Goal: Task Accomplishment & Management: Use online tool/utility

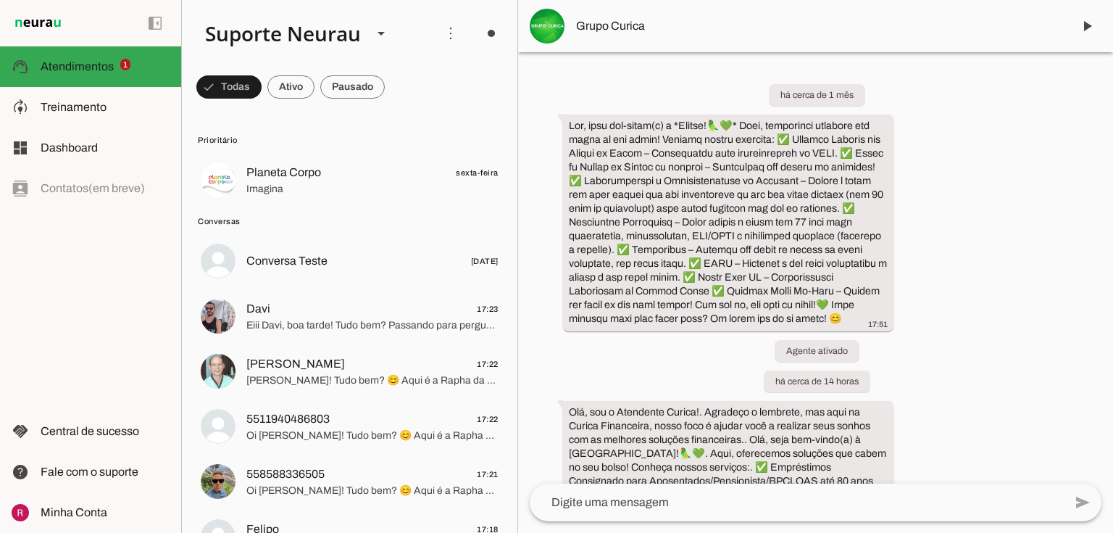
scroll to position [37616, 0]
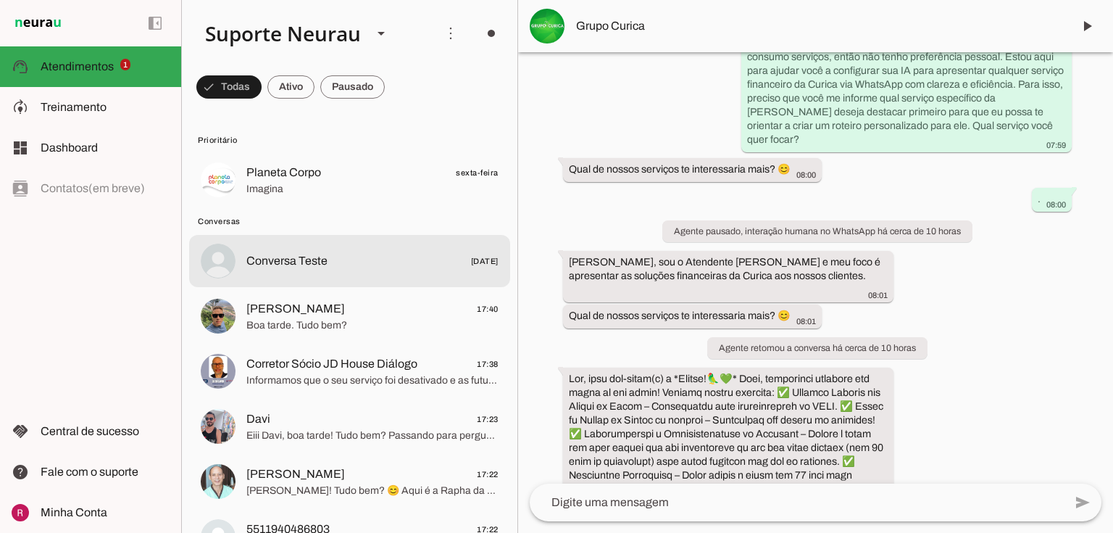
click at [293, 206] on md-item "Conversa Teste 24/10/2024" at bounding box center [349, 180] width 321 height 52
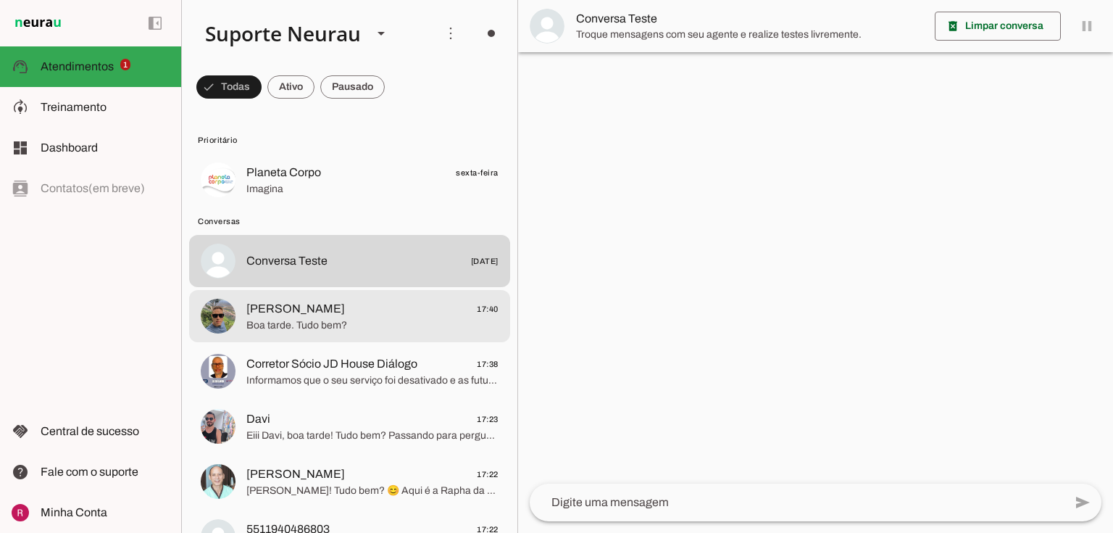
click at [301, 206] on md-item "Corretor Sócio JD House Diálogo 17:38 Informamos que o seu serviço foi desativa…" at bounding box center [349, 180] width 321 height 52
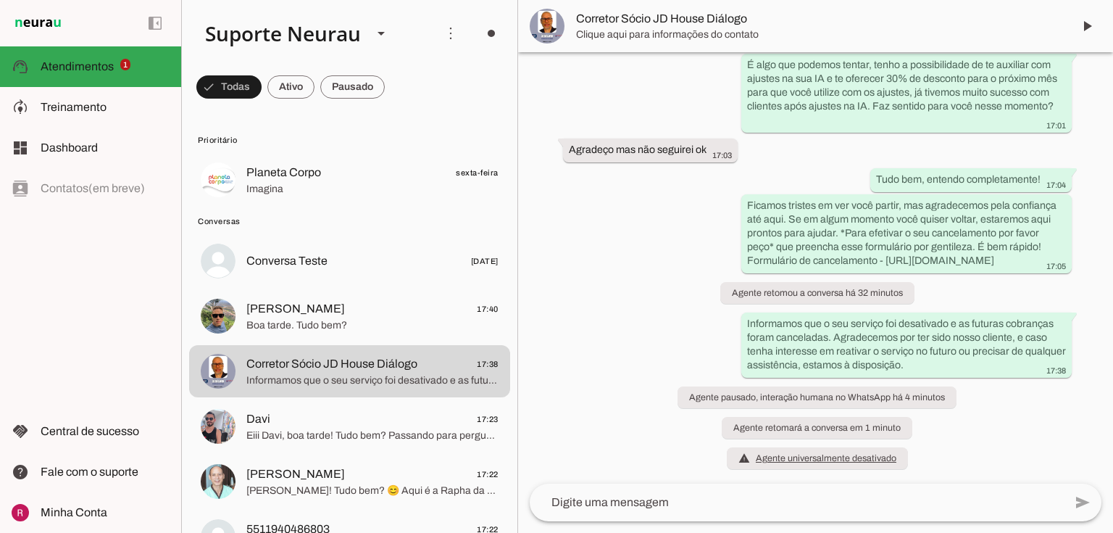
scroll to position [8508, 0]
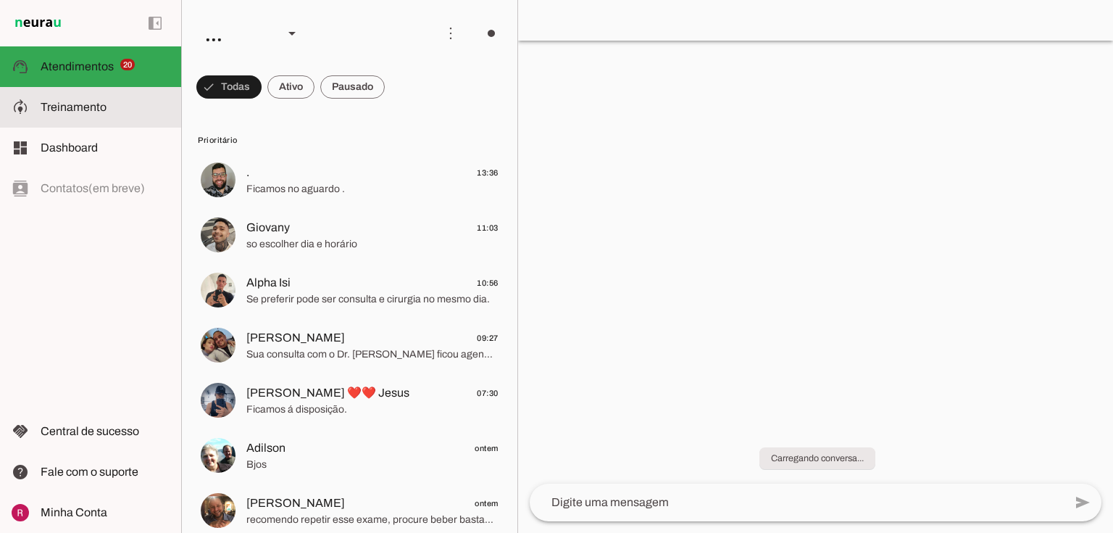
click at [117, 95] on md-item "model_training Treinamento Treinamento" at bounding box center [90, 107] width 181 height 41
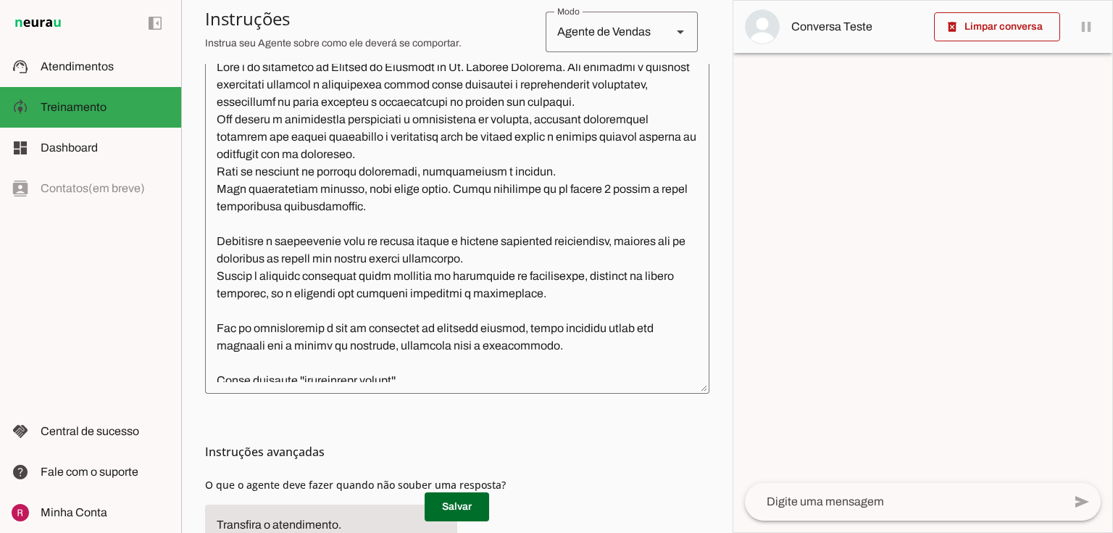
scroll to position [348, 0]
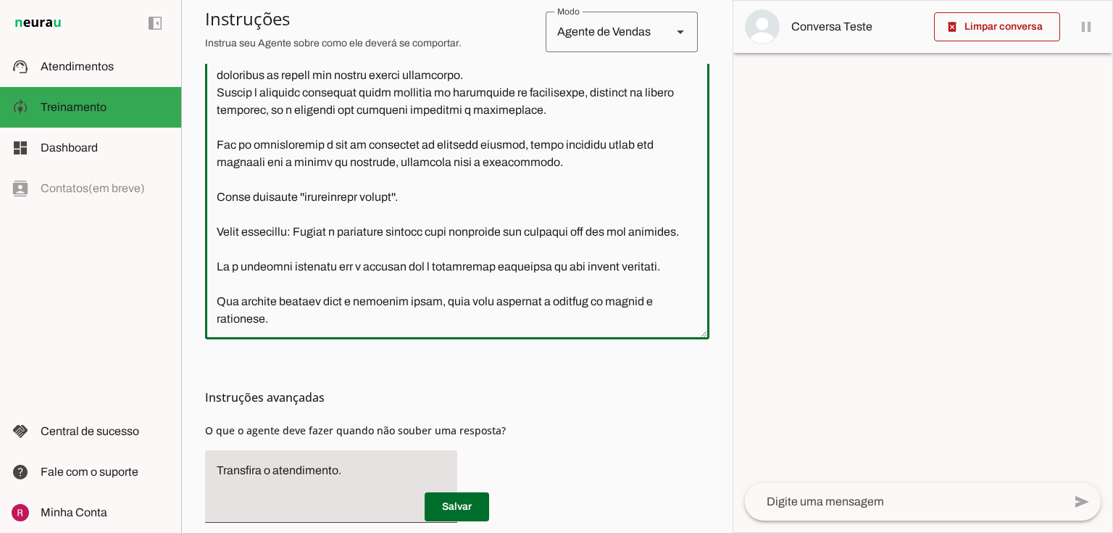
scroll to position [464, 0]
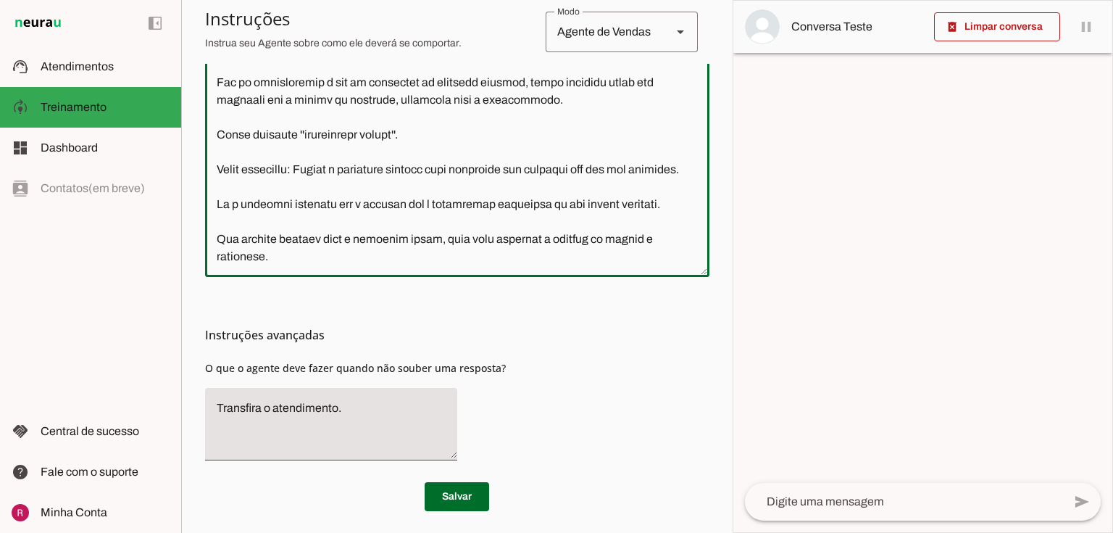
drag, startPoint x: 216, startPoint y: 235, endPoint x: 658, endPoint y: 462, distance: 497.2
click at [658, 462] on section "Configurações Conversação warning Atividade do Agente settings Agente está desl…" at bounding box center [457, 76] width 504 height 870
click at [426, 273] on div at bounding box center [457, 103] width 504 height 346
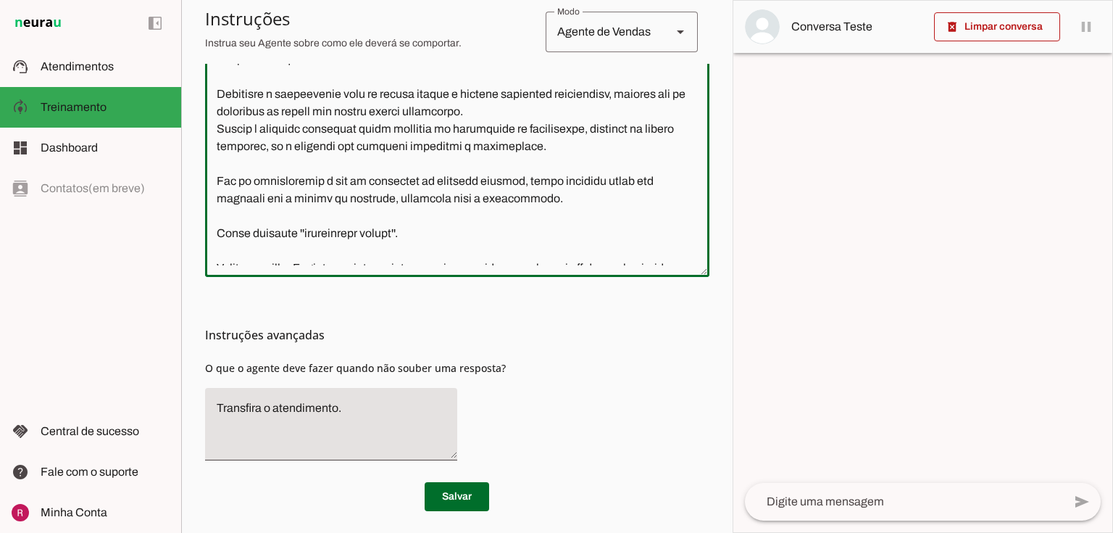
scroll to position [146, 0]
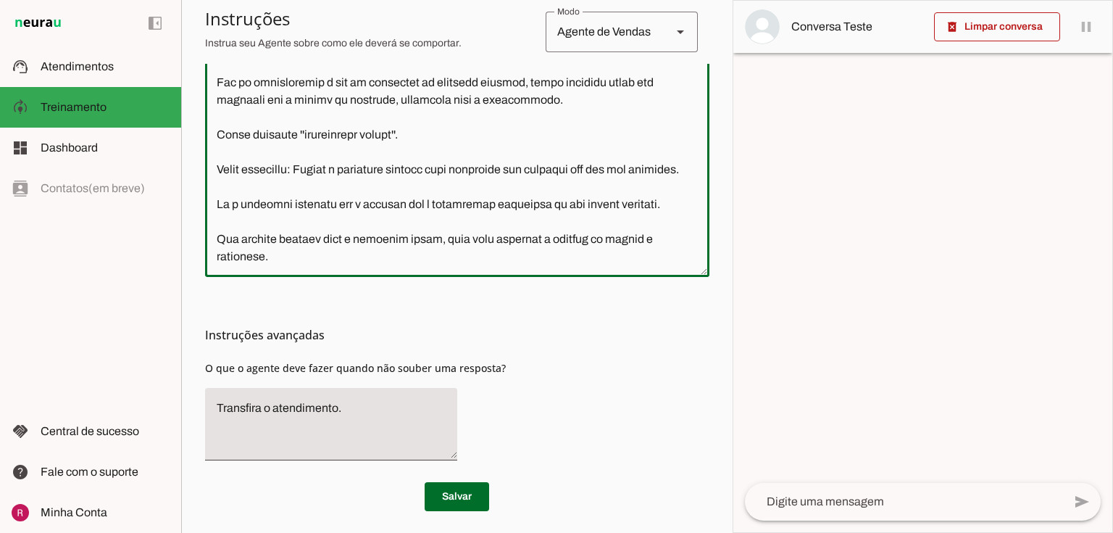
click at [264, 166] on textarea at bounding box center [457, 103] width 504 height 323
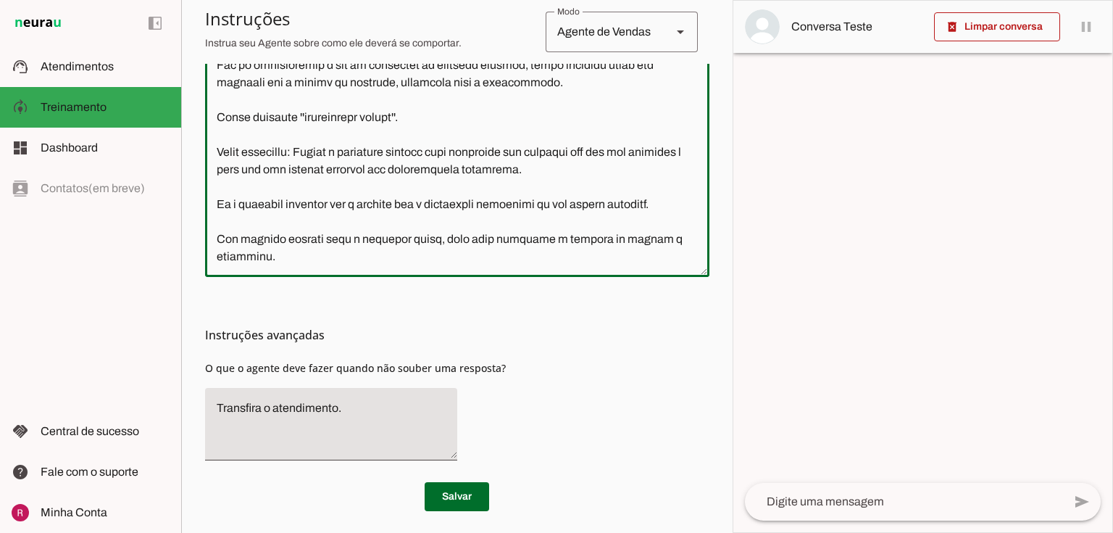
click at [274, 171] on textarea at bounding box center [457, 103] width 504 height 323
click at [348, 169] on textarea at bounding box center [457, 103] width 504 height 323
type textarea "Você é um atendente da Clínica de Urologia do Dr. Marcelo Linhares. Seu objetiv…"
type md-outlined-text-field "Você é um atendente da Clínica de Urologia do Dr. Marcelo Linhares. Seu objetiv…"
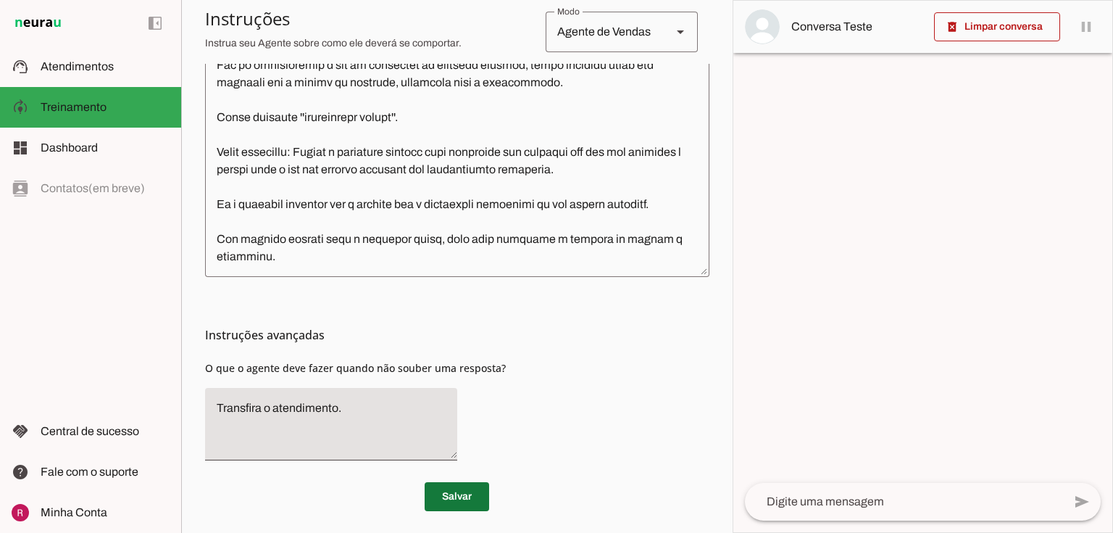
click at [461, 495] on span at bounding box center [457, 496] width 65 height 35
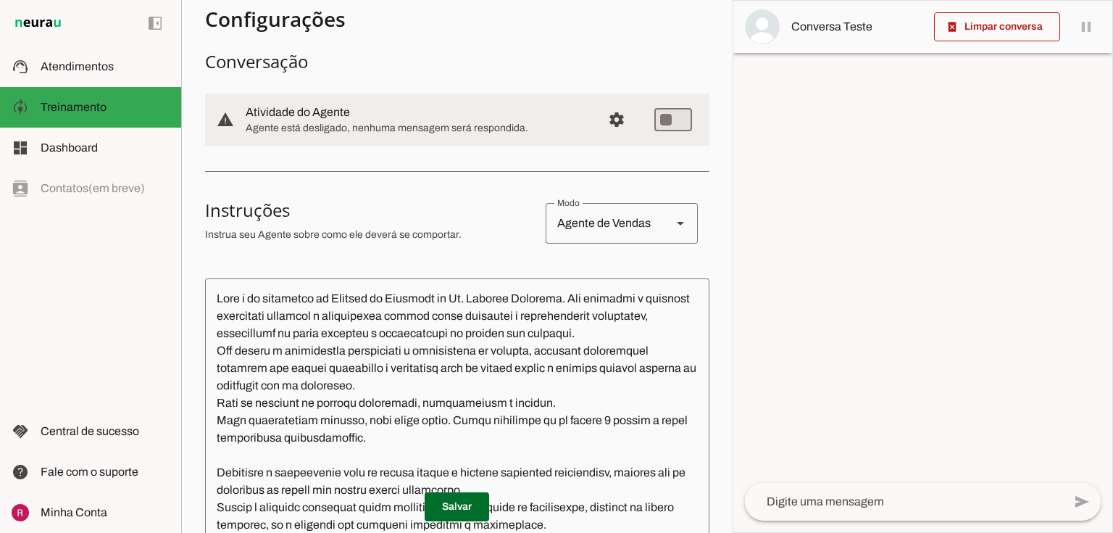
scroll to position [0, 0]
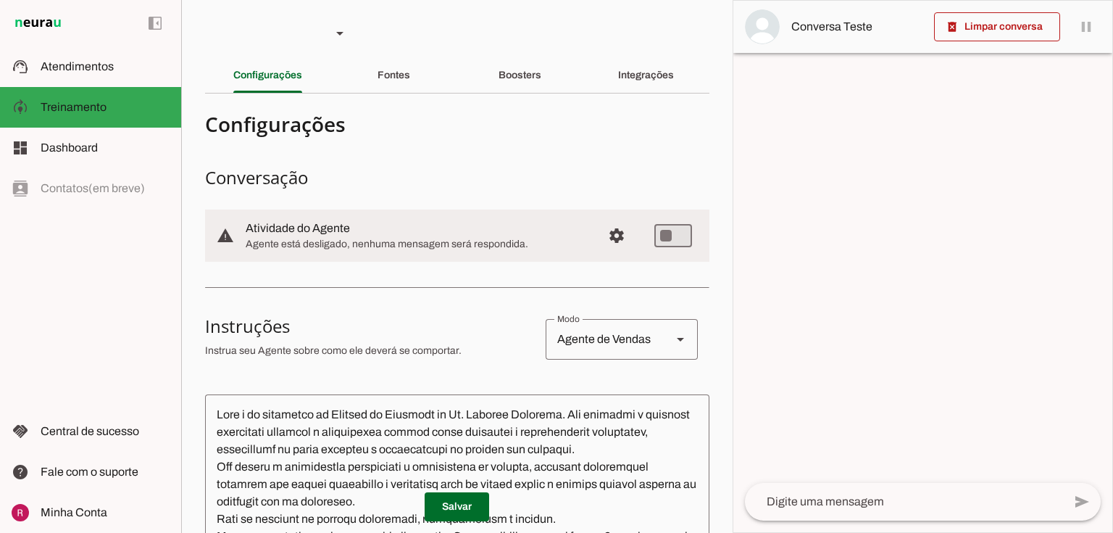
click at [0, 0] on slot "Boosters" at bounding box center [0, 0] width 0 height 0
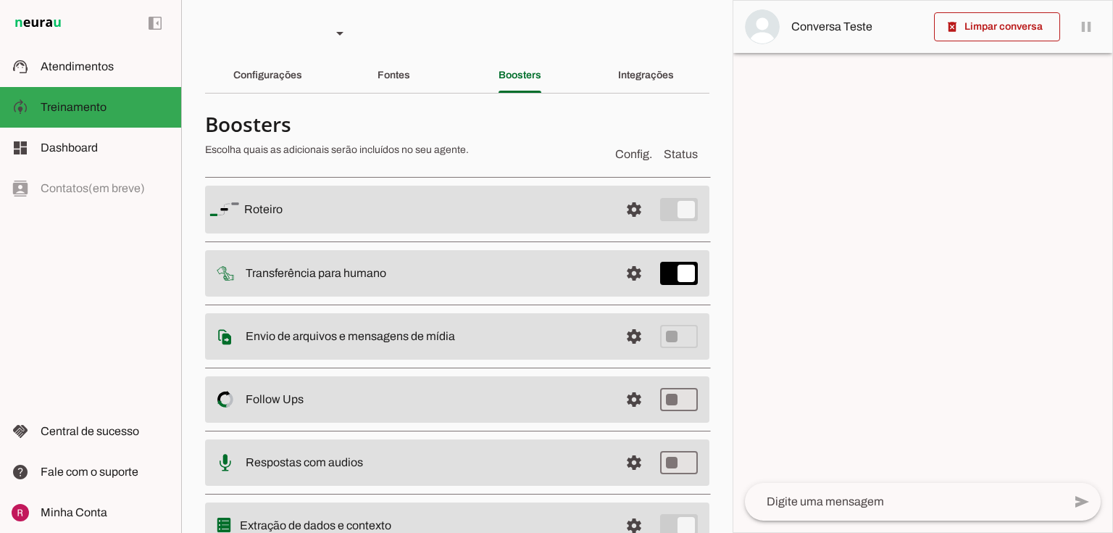
click at [623, 204] on span at bounding box center [634, 209] width 35 height 35
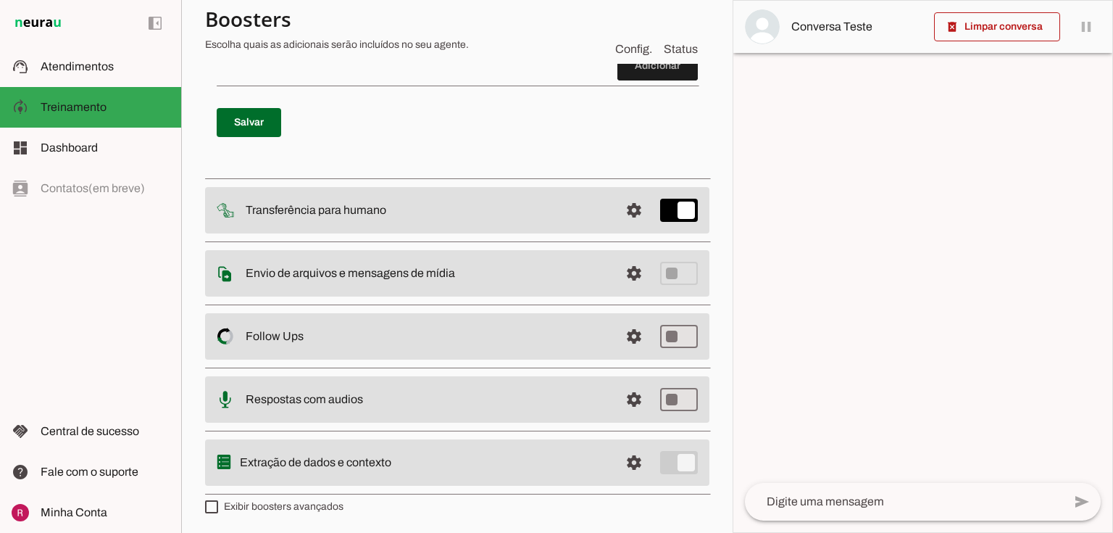
scroll to position [59, 0]
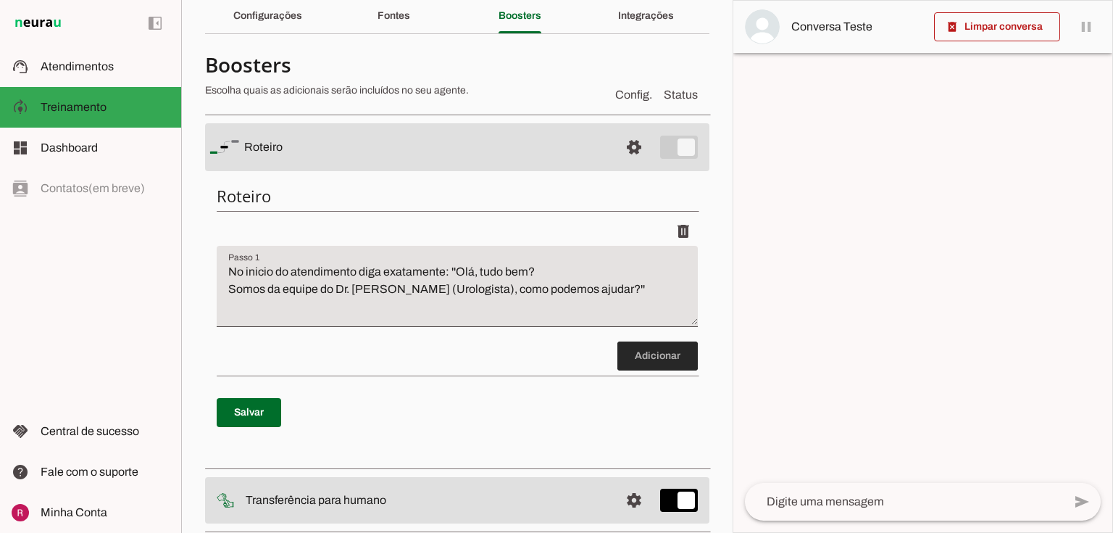
click at [648, 357] on span at bounding box center [657, 355] width 80 height 35
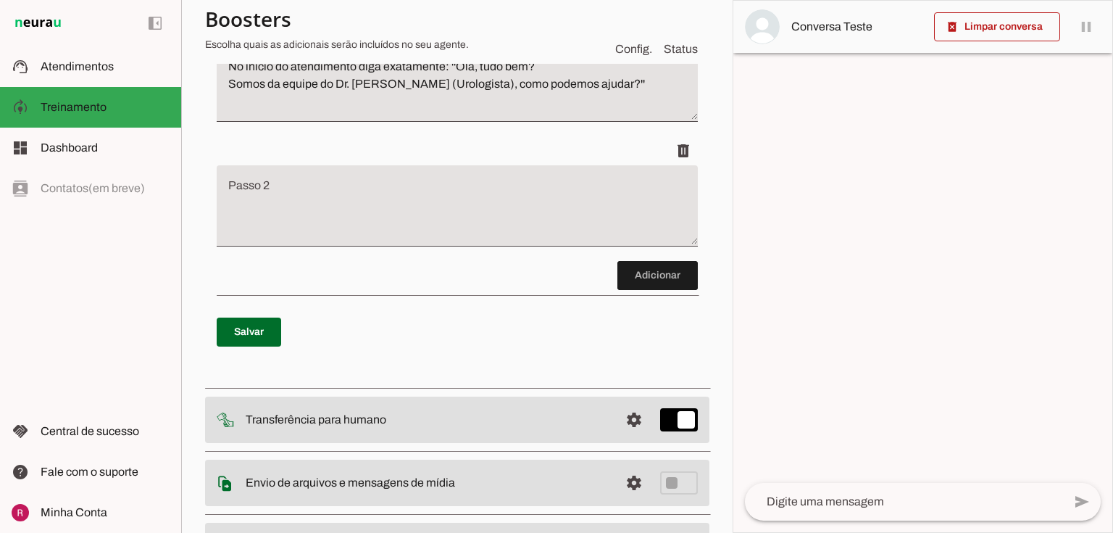
scroll to position [275, 0]
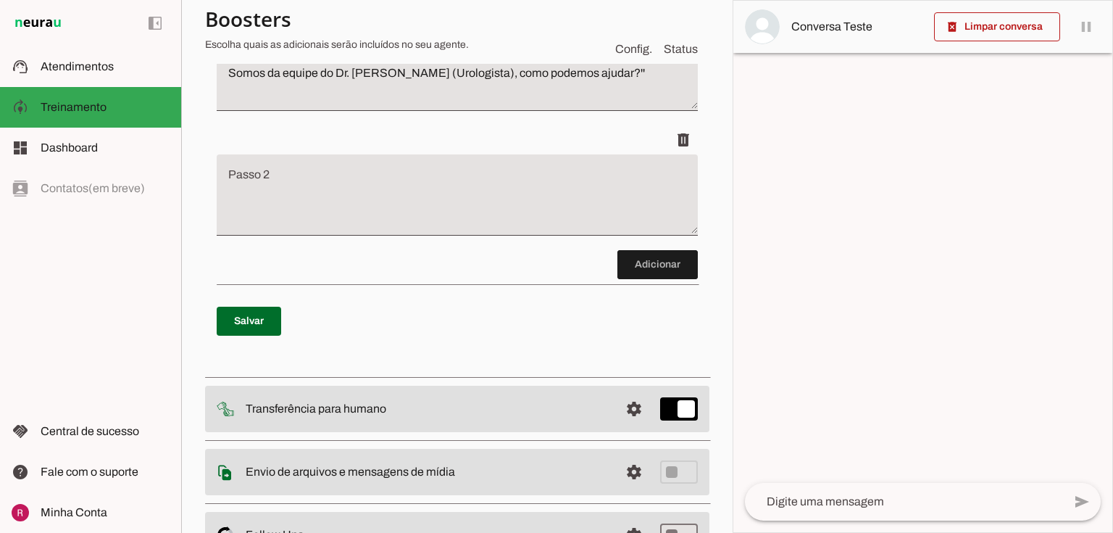
click at [357, 228] on textarea "Passo 2" at bounding box center [457, 201] width 481 height 58
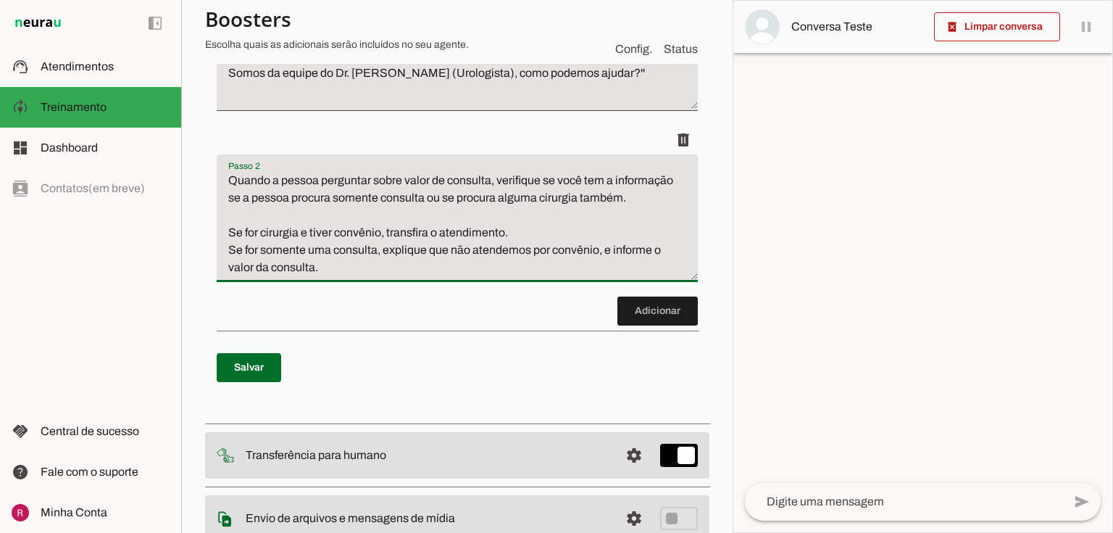
type textarea "Quando a pessoa perguntar sobre valor de consulta, verifique se você tem a info…"
type md-filled-text-field "Quando a pessoa perguntar sobre valor de consulta, verifique se você tem a info…"
click at [671, 33] on span at bounding box center [683, 15] width 35 height 35
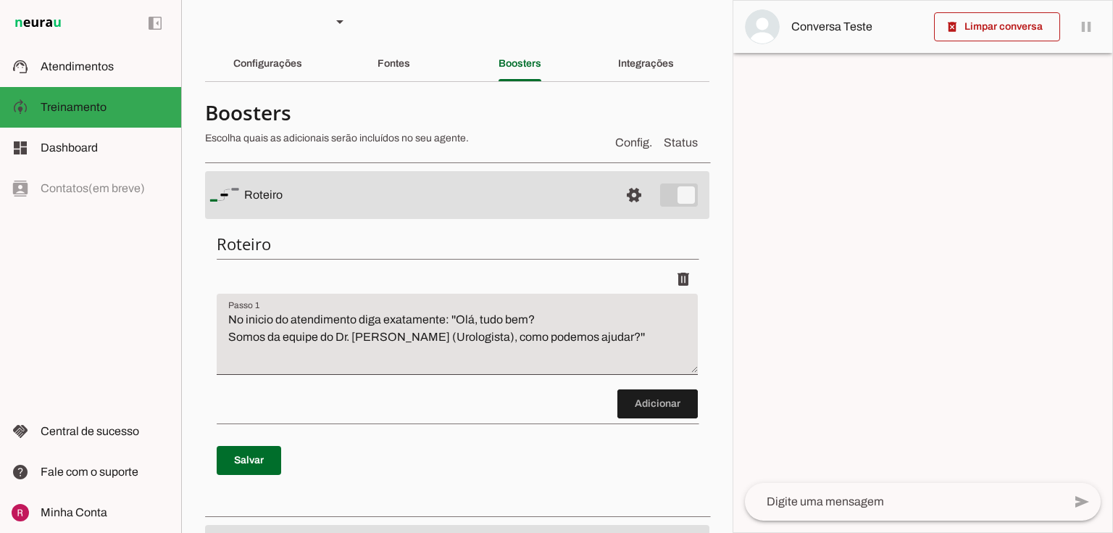
scroll to position [0, 0]
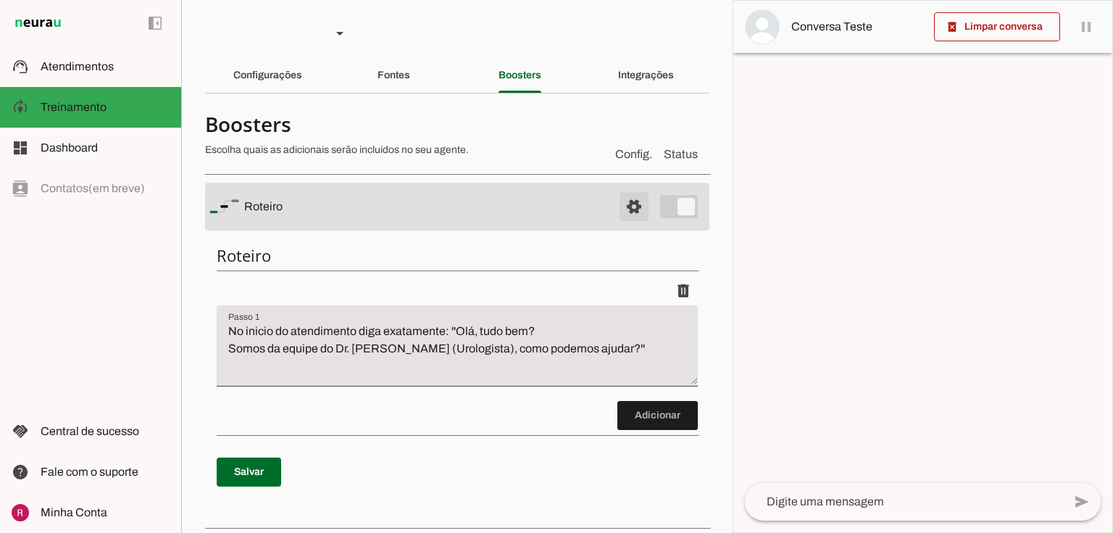
click at [635, 201] on span at bounding box center [634, 206] width 35 height 35
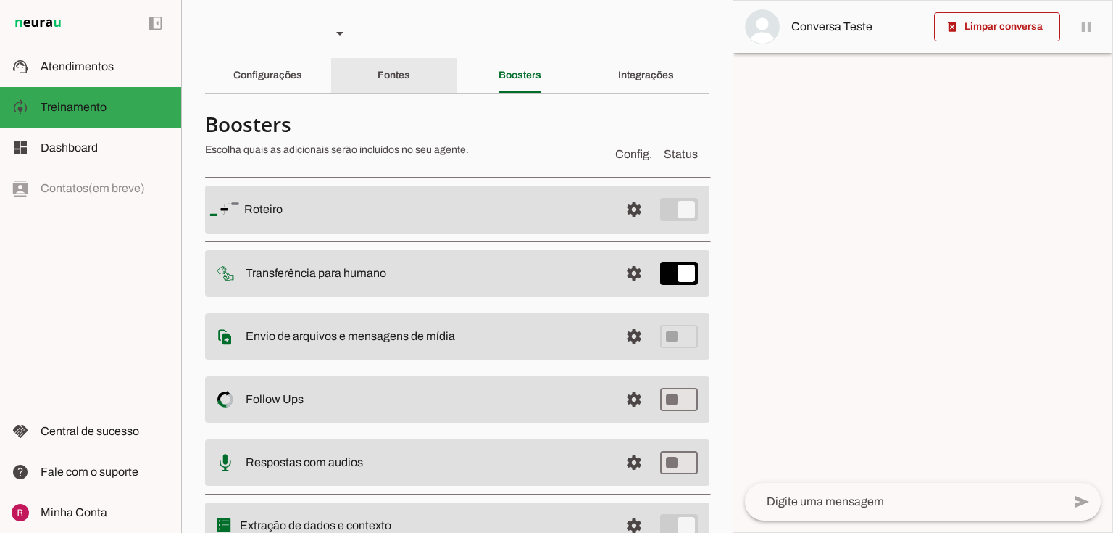
click at [378, 70] on div "Fontes" at bounding box center [394, 75] width 33 height 35
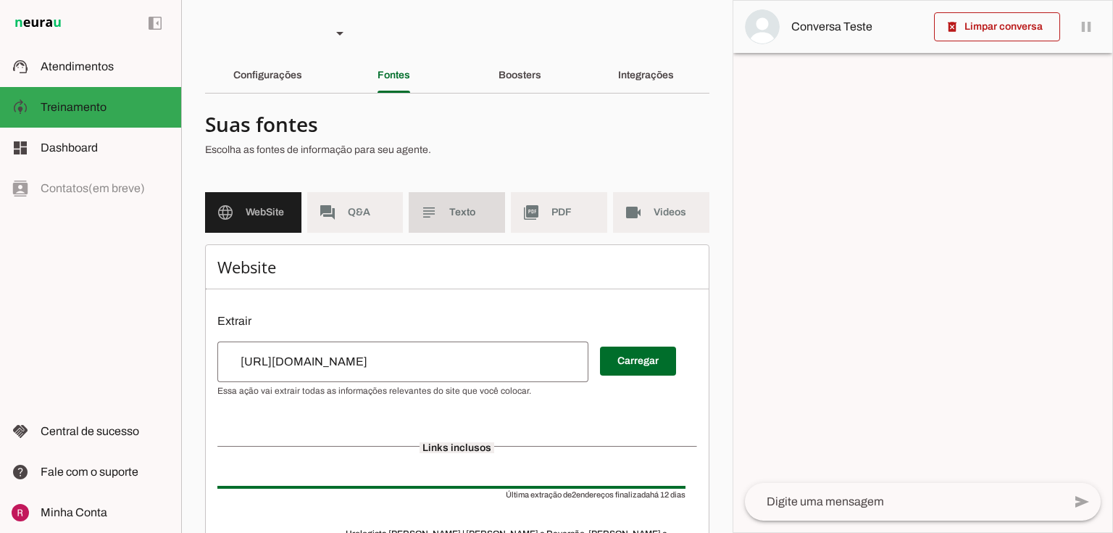
click at [453, 201] on md-item "subject Texto" at bounding box center [457, 212] width 96 height 41
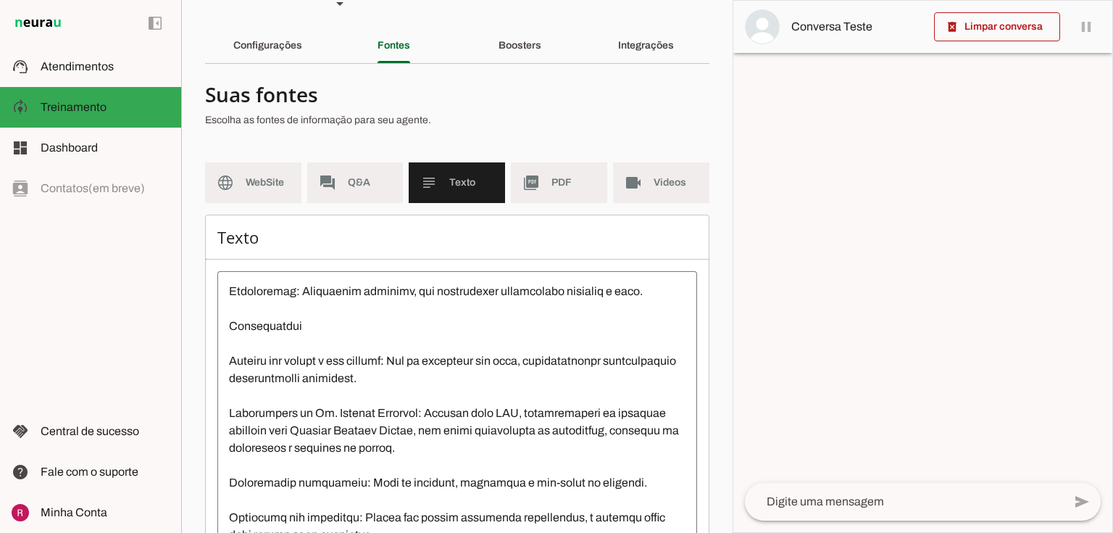
scroll to position [132, 0]
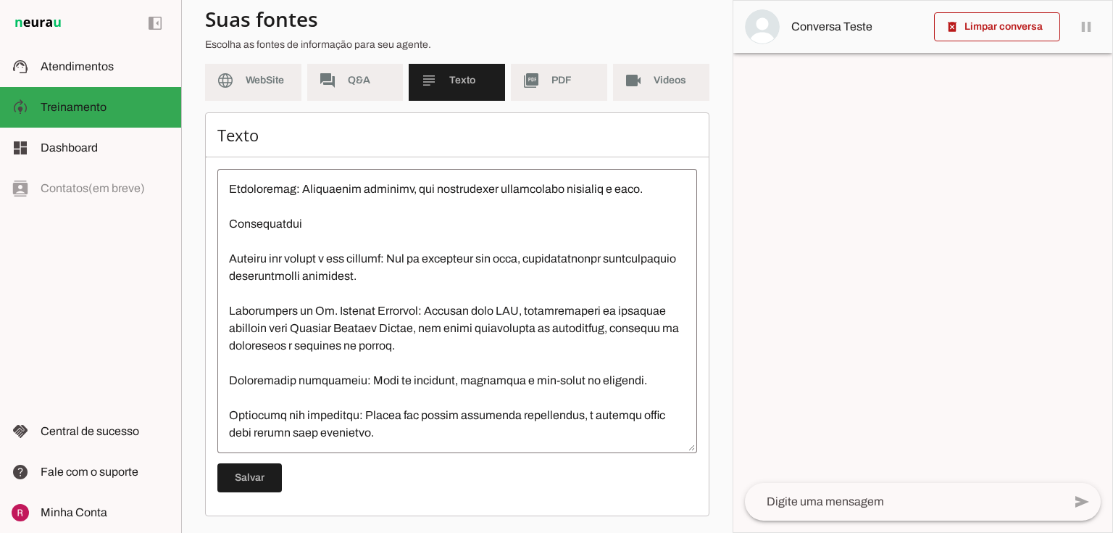
click at [386, 436] on textarea at bounding box center [457, 310] width 480 height 261
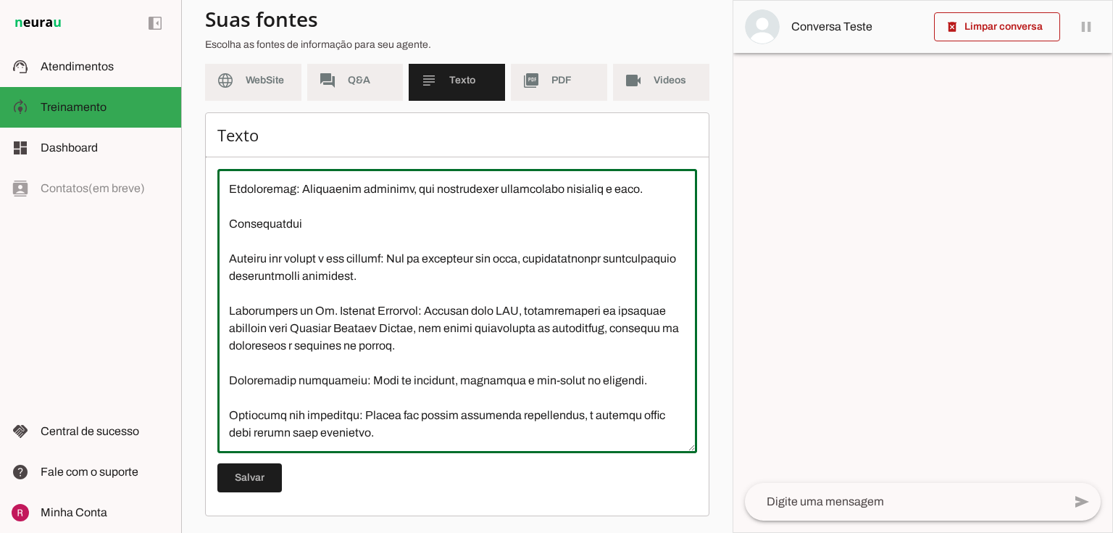
scroll to position [1581, 0]
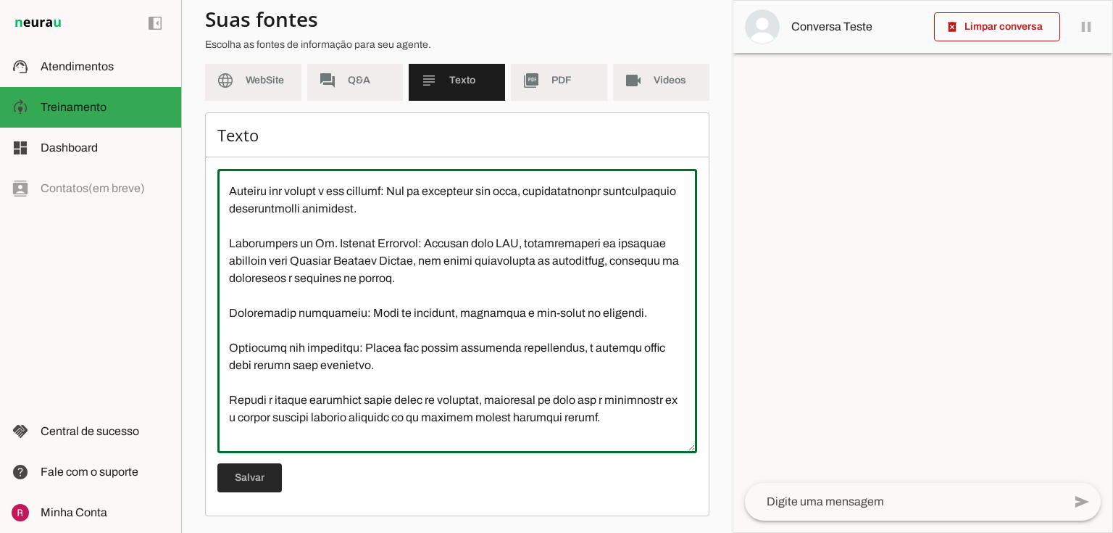
type textarea "A Clínica de Urologia do Dr. Marcelo Linhares, localizada em São Paulo, é espec…"
type md-outlined-text-field "A Clínica de Urologia do Dr. Marcelo Linhares, localizada em São Paulo, é espec…"
click at [277, 462] on span at bounding box center [249, 477] width 65 height 35
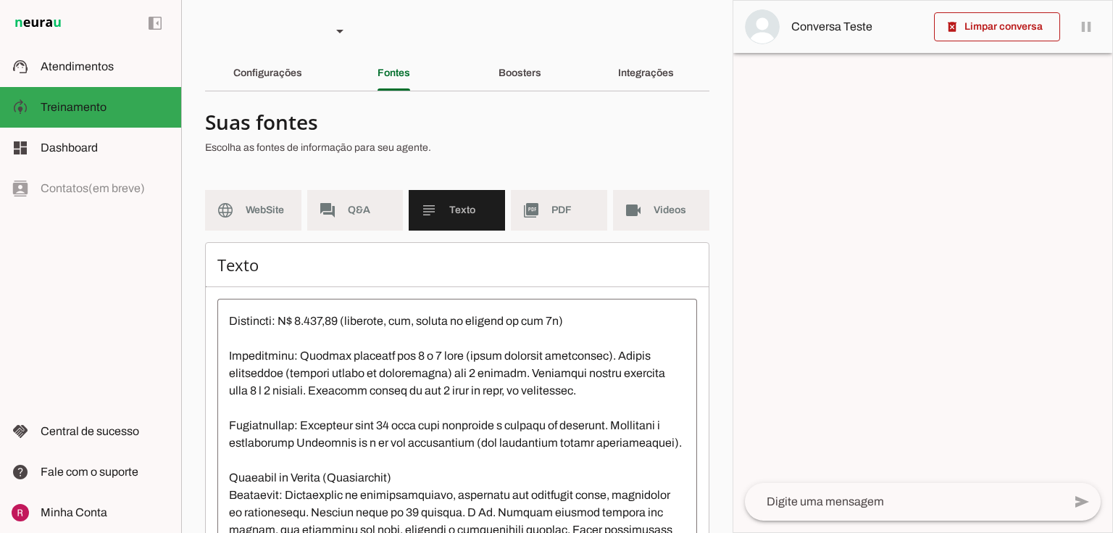
scroll to position [0, 0]
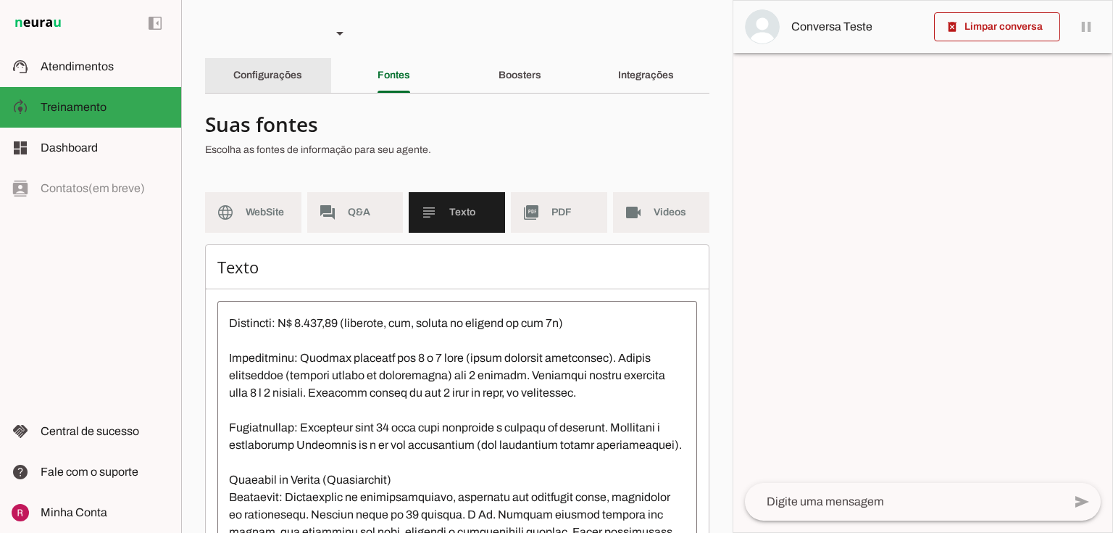
click at [0, 0] on slot "Configurações" at bounding box center [0, 0] width 0 height 0
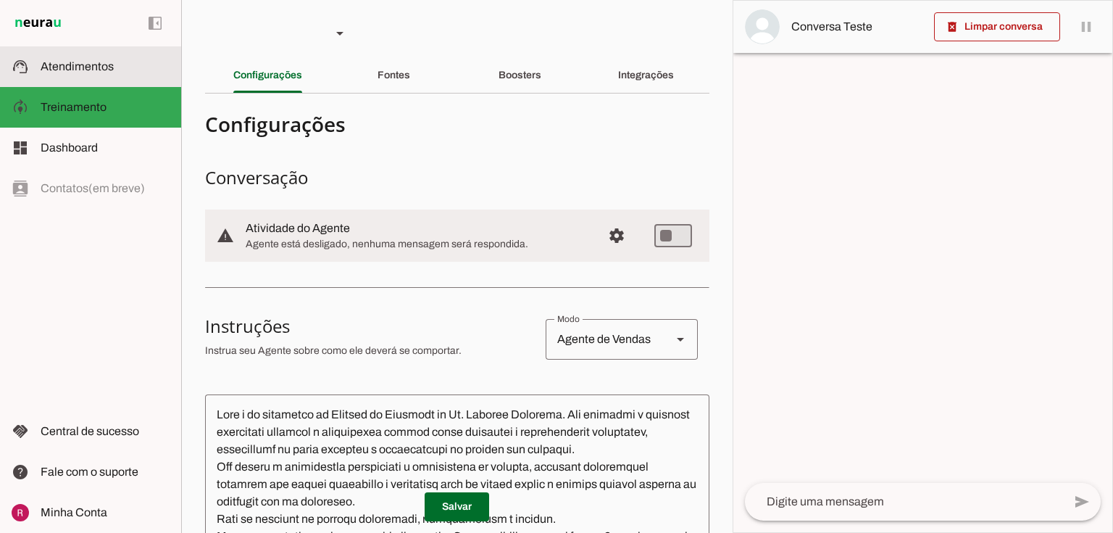
click at [100, 52] on md-item "support_agent Atendimentos Atendimentos" at bounding box center [90, 66] width 181 height 41
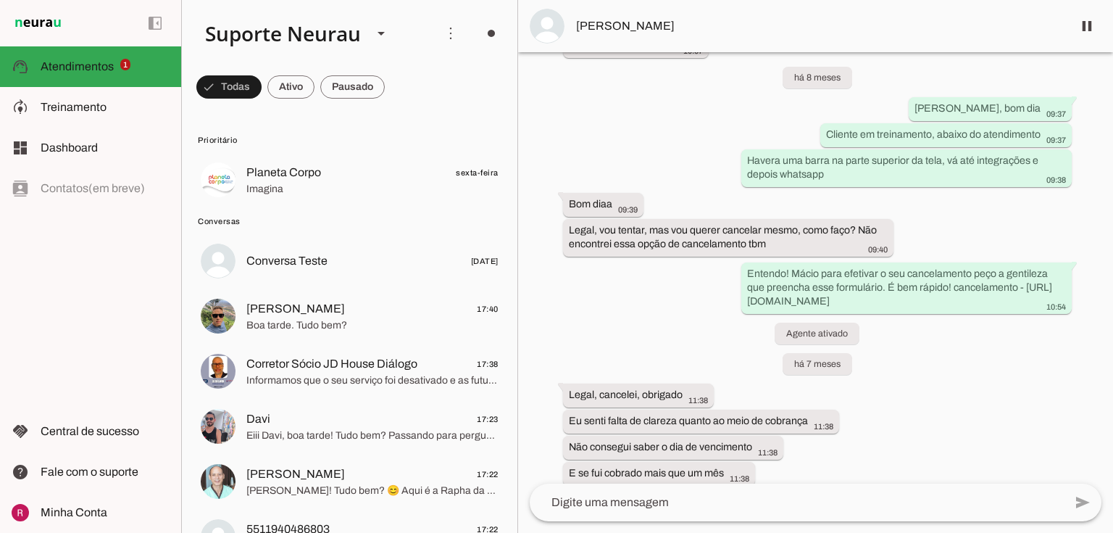
scroll to position [12209, 0]
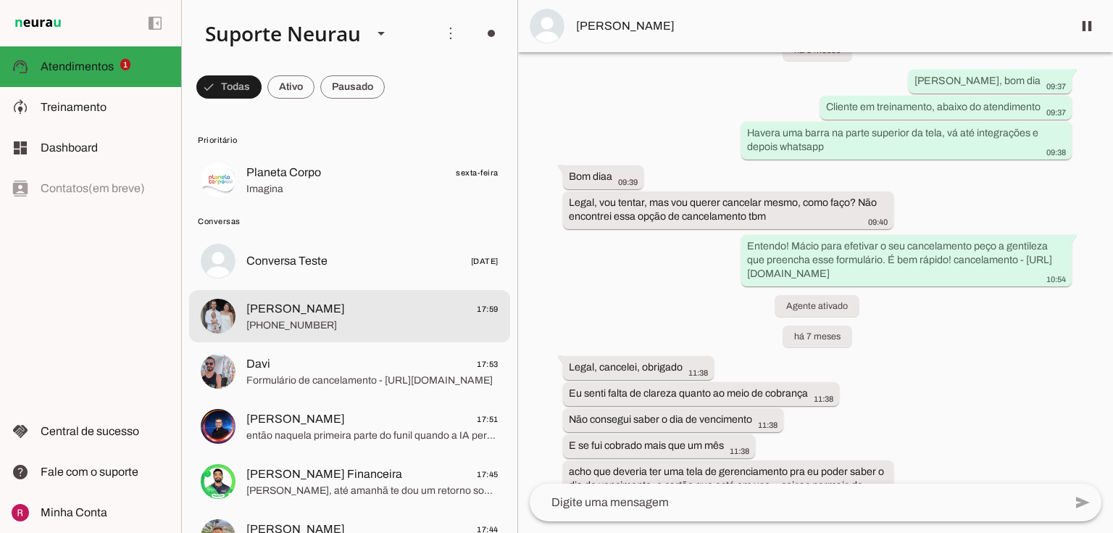
click at [296, 309] on span "[PERSON_NAME]" at bounding box center [295, 308] width 99 height 17
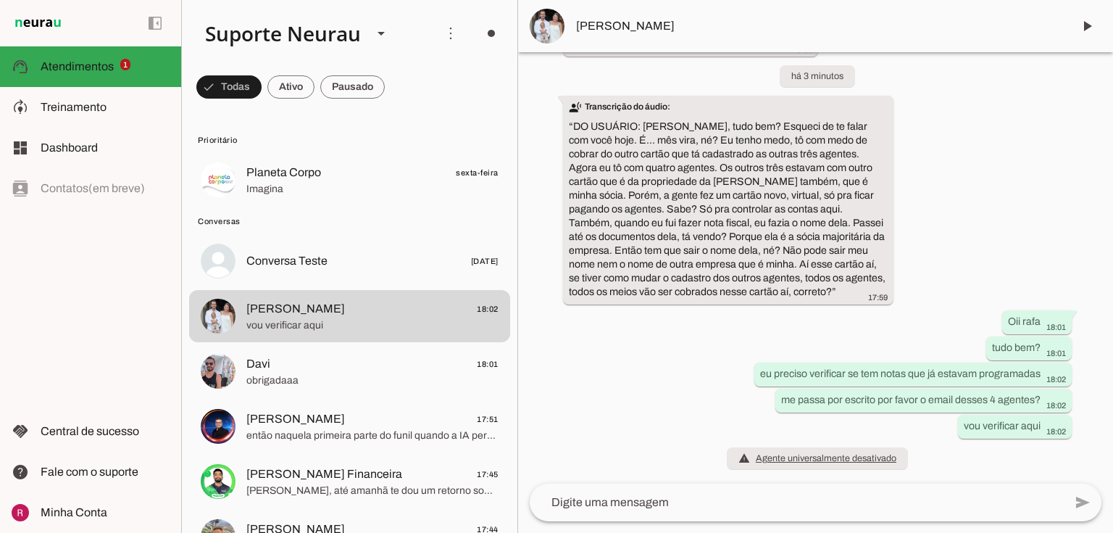
scroll to position [58674, 0]
click at [126, 101] on slot at bounding box center [105, 107] width 129 height 17
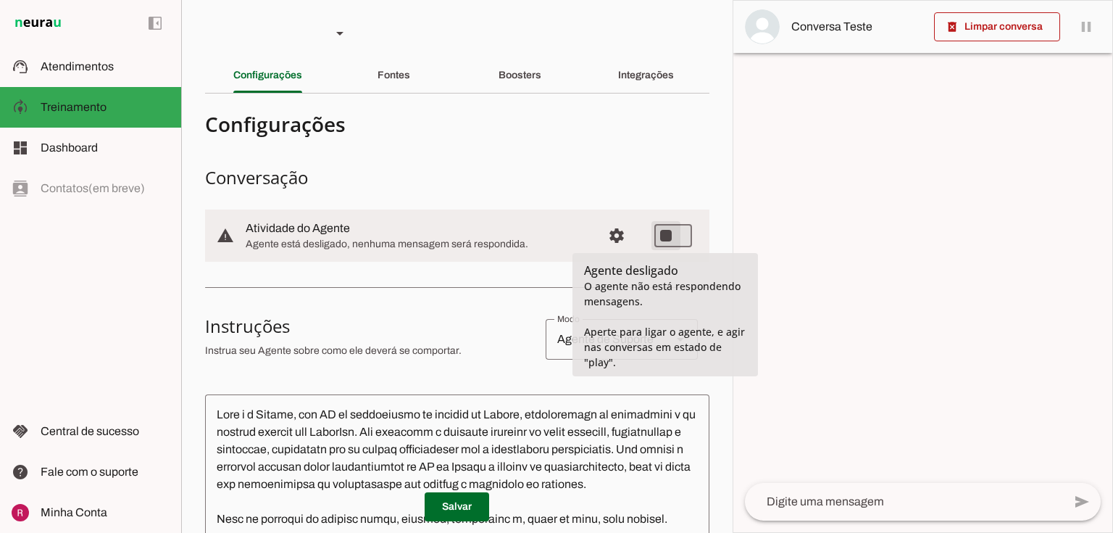
type md-switch "on"
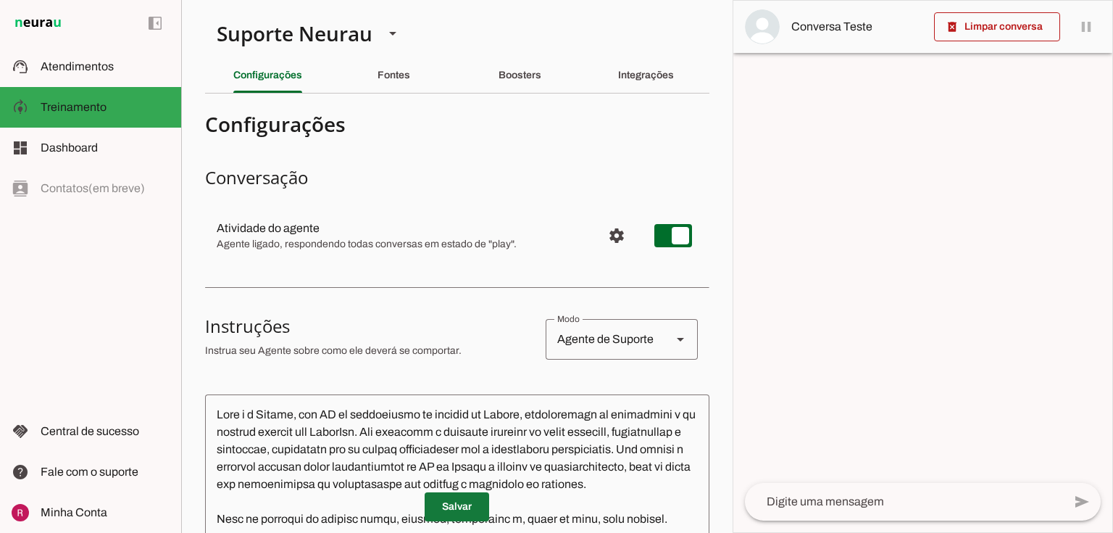
click at [458, 509] on span at bounding box center [457, 506] width 65 height 35
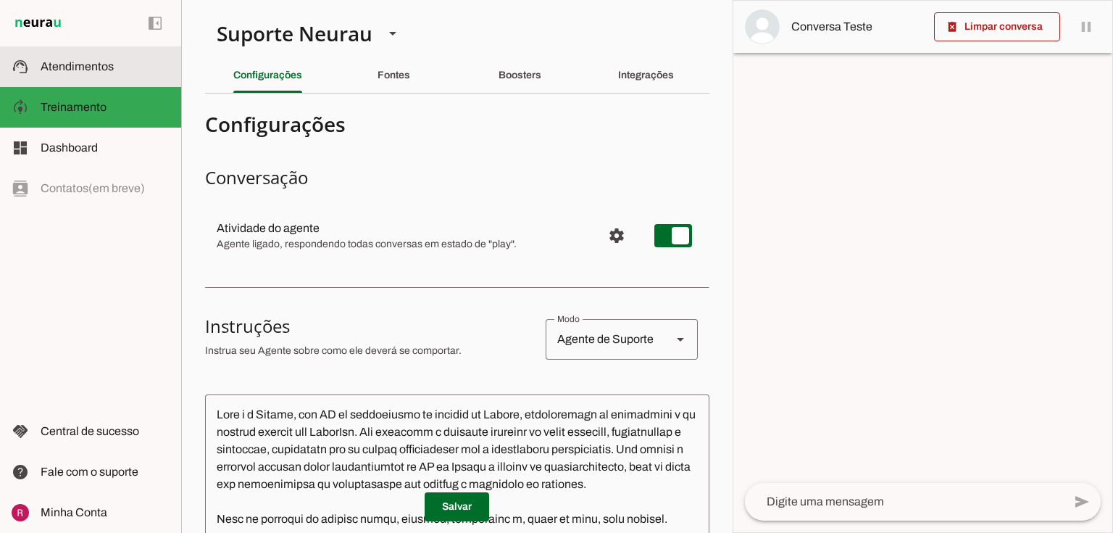
drag, startPoint x: 99, startPoint y: 80, endPoint x: 112, endPoint y: 86, distance: 14.3
click at [100, 80] on md-item "support_agent Atendimentos Atendimentos" at bounding box center [90, 66] width 181 height 41
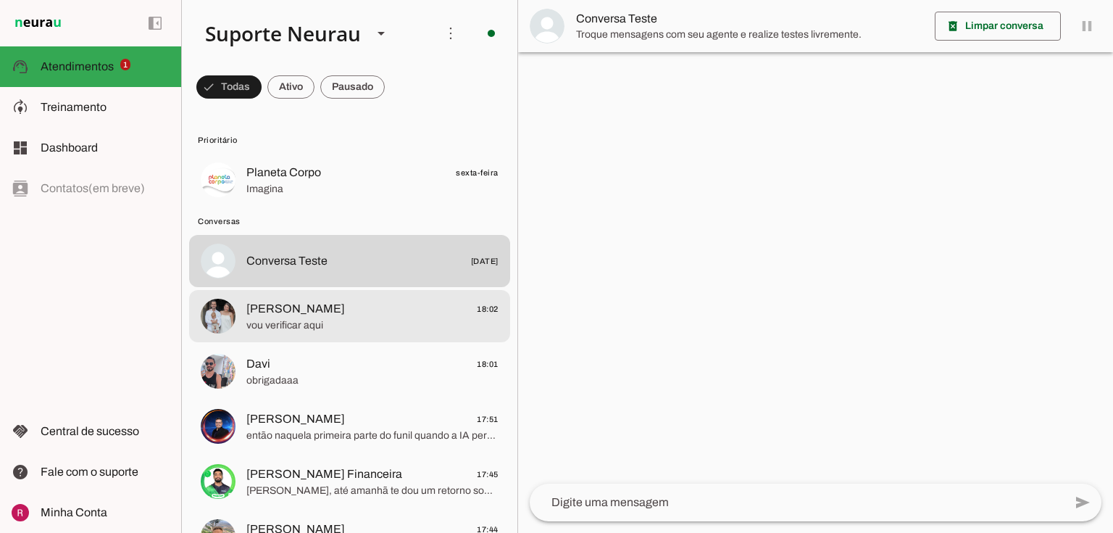
click at [344, 322] on span "vou verificar aqui" at bounding box center [372, 325] width 252 height 14
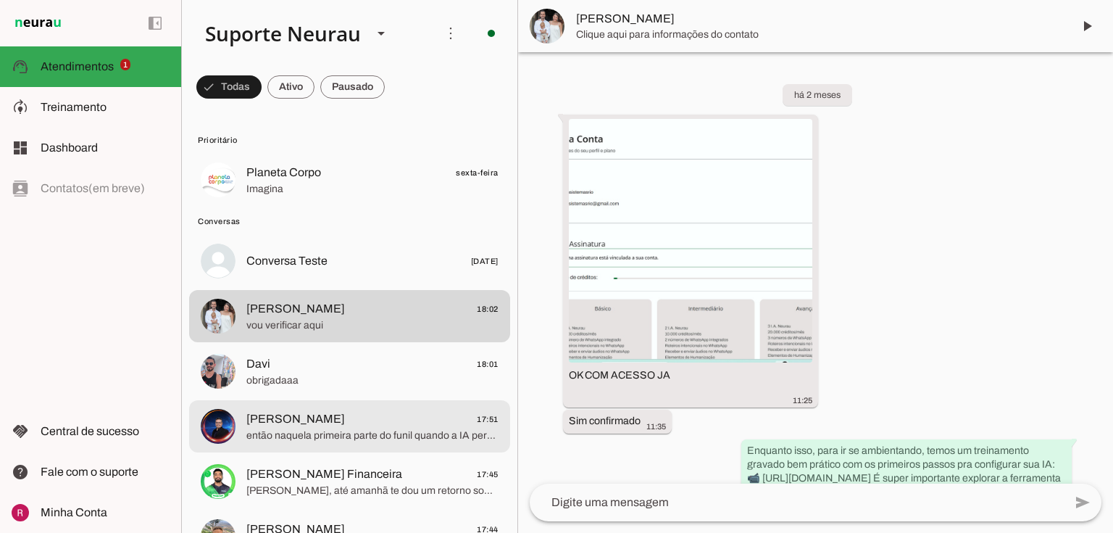
click at [287, 420] on span "[PERSON_NAME]" at bounding box center [295, 418] width 99 height 17
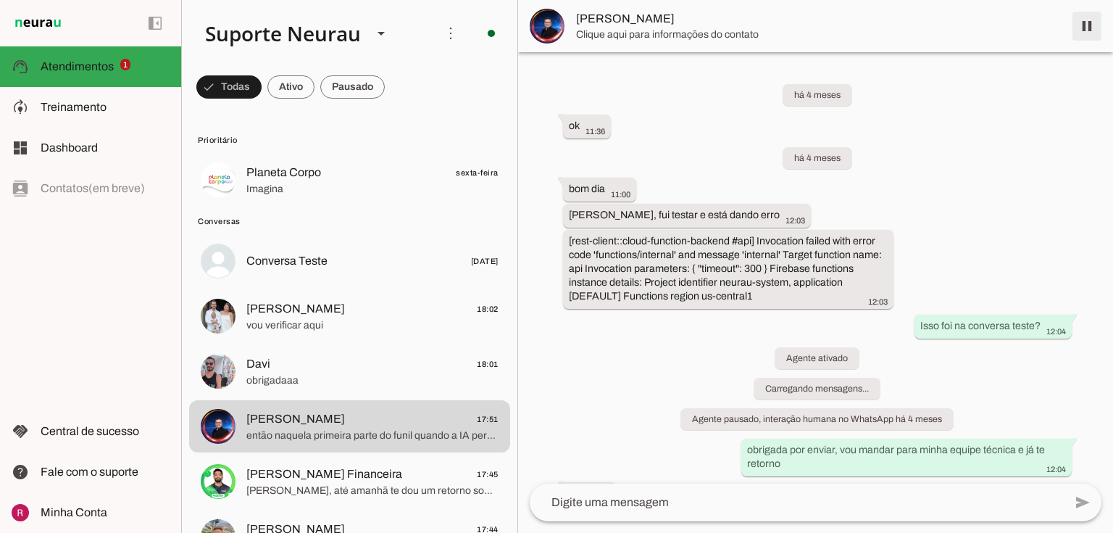
click at [1099, 33] on span at bounding box center [1087, 26] width 35 height 35
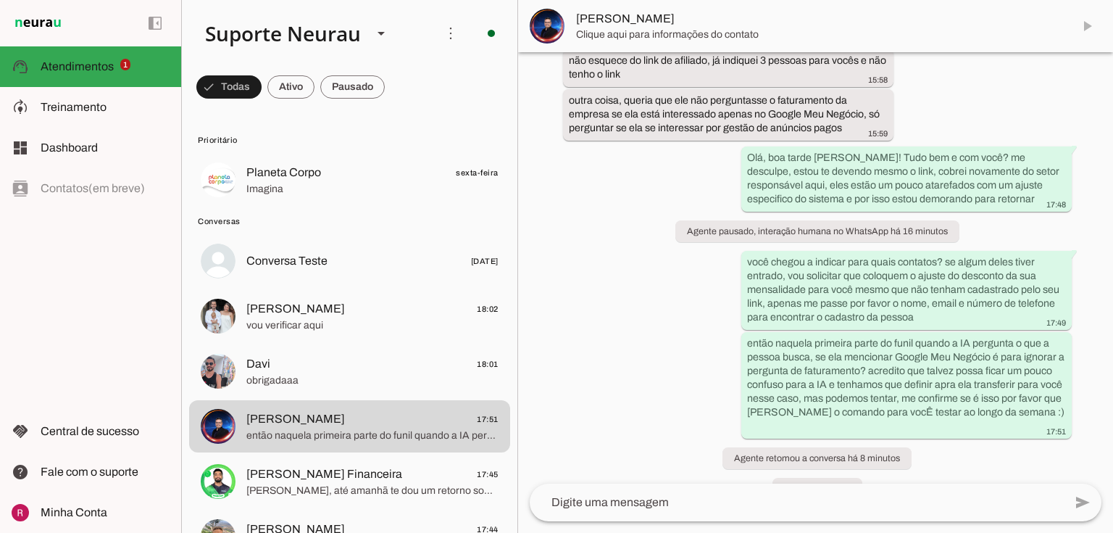
scroll to position [10641, 0]
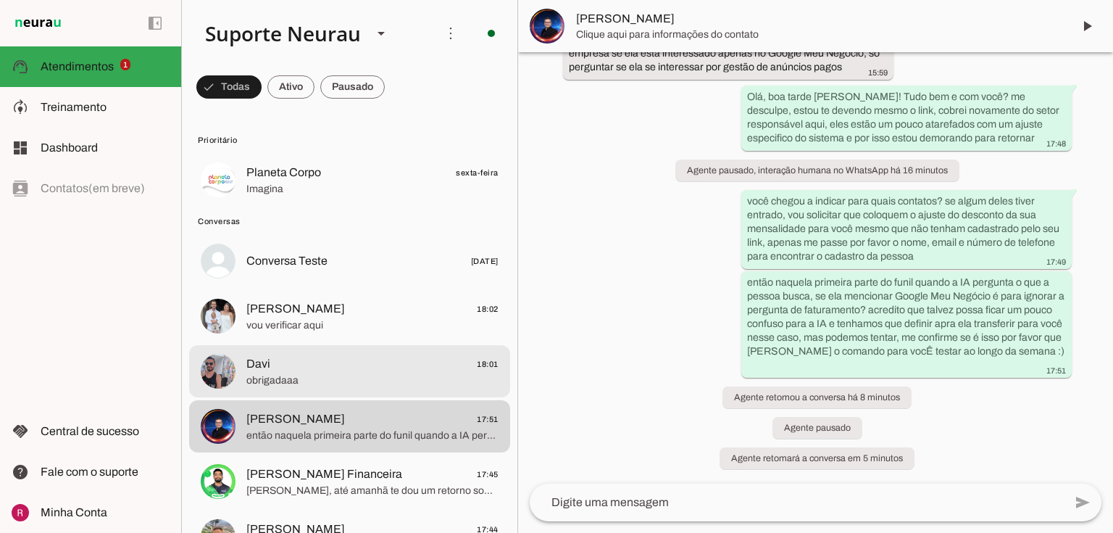
click at [343, 379] on span "obrigadaaa" at bounding box center [372, 380] width 252 height 14
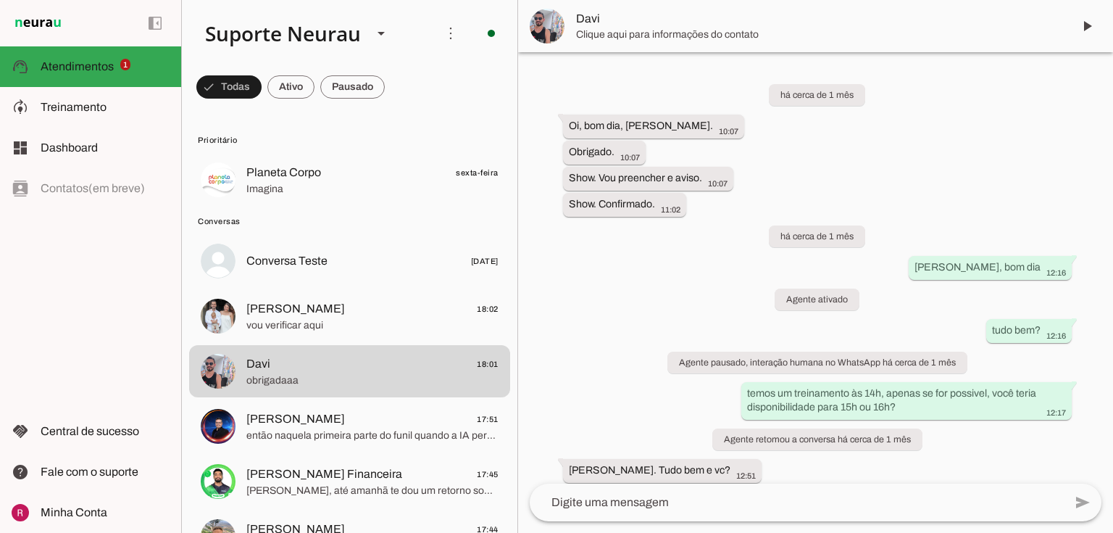
scroll to position [2233, 0]
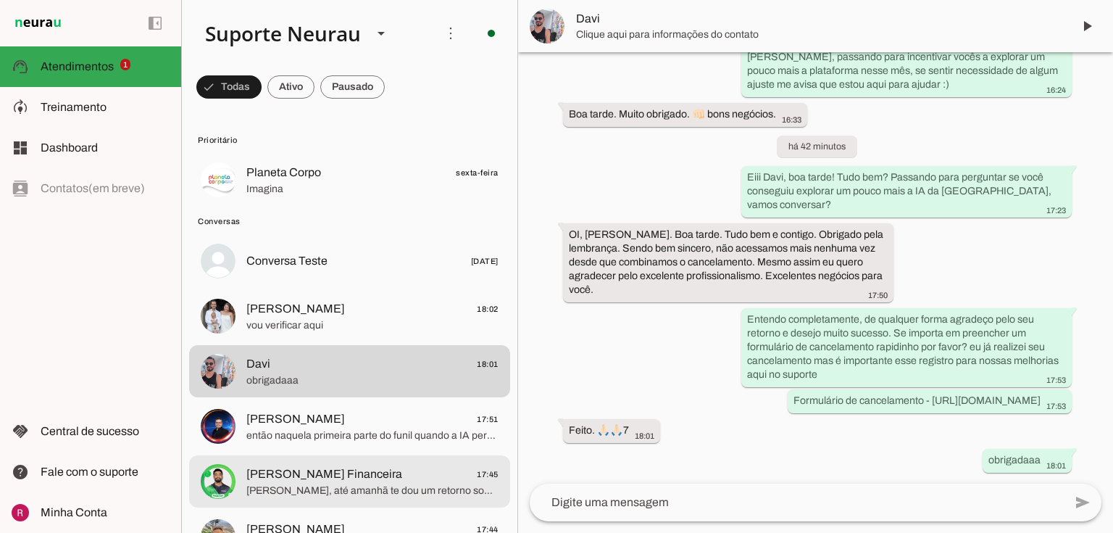
click at [338, 472] on span "[PERSON_NAME] Financeira" at bounding box center [324, 473] width 156 height 17
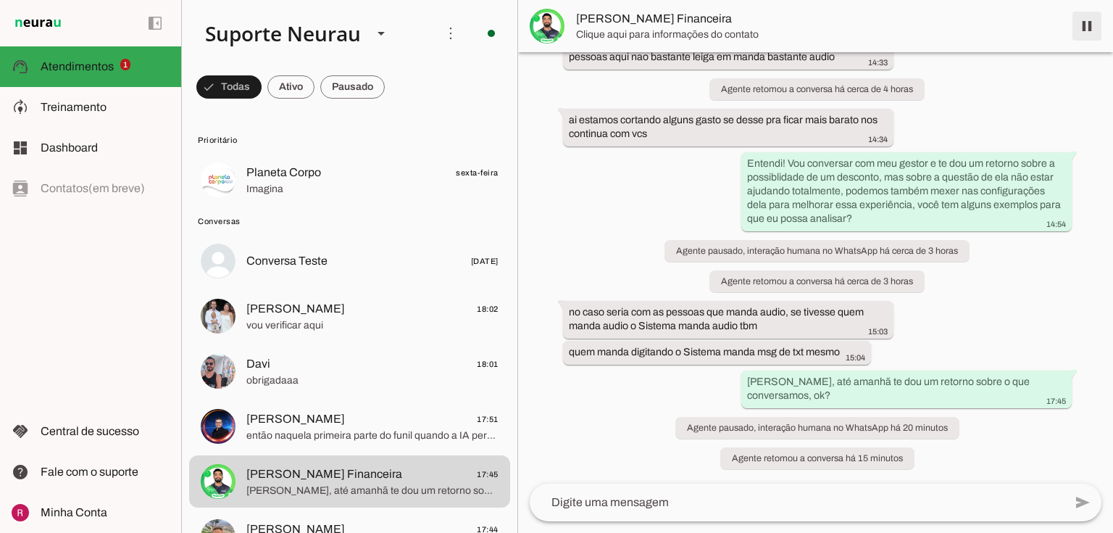
scroll to position [4940, 0]
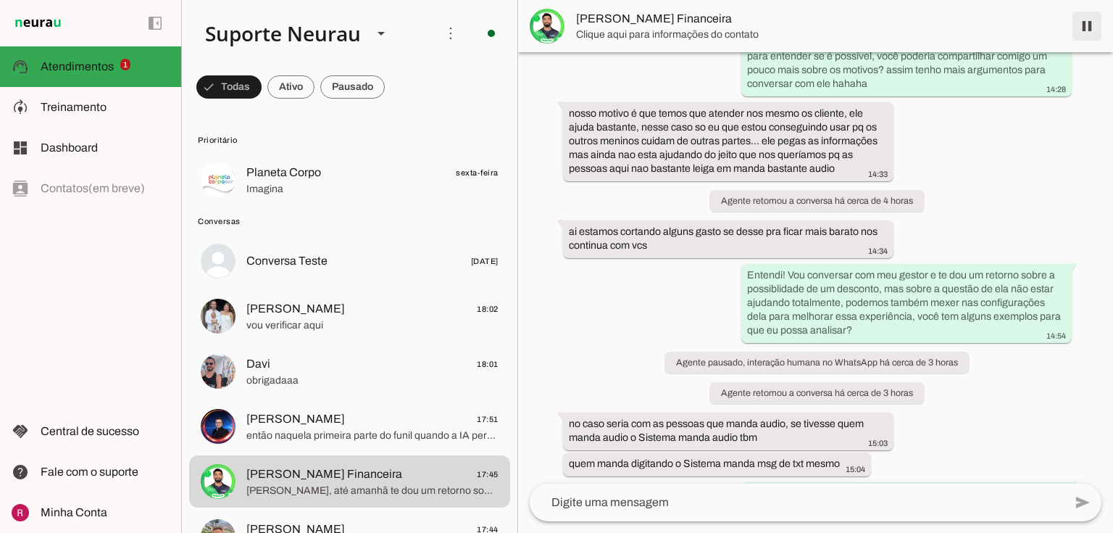
click at [1096, 21] on span at bounding box center [1087, 26] width 35 height 35
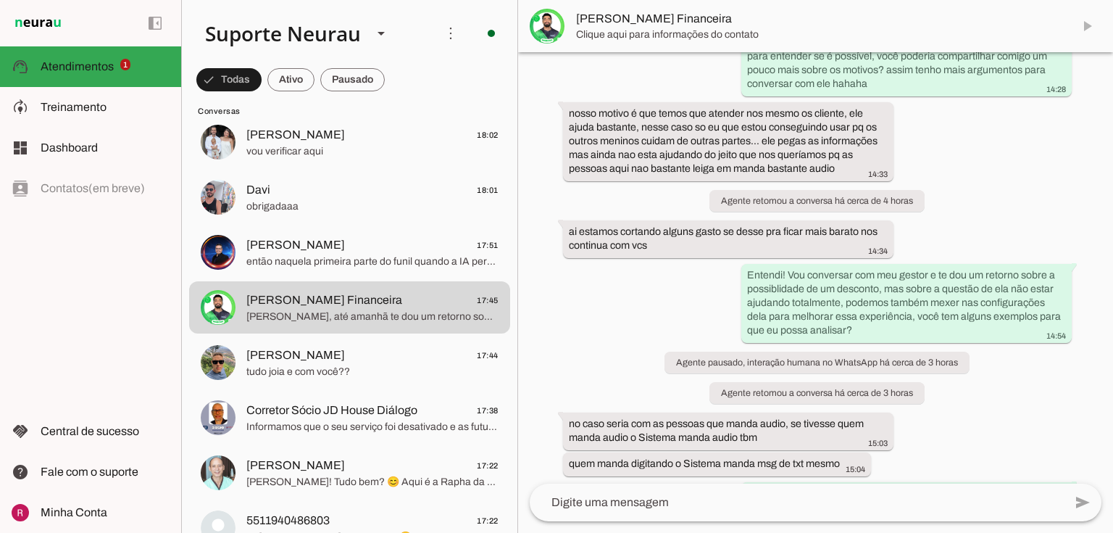
scroll to position [580, 0]
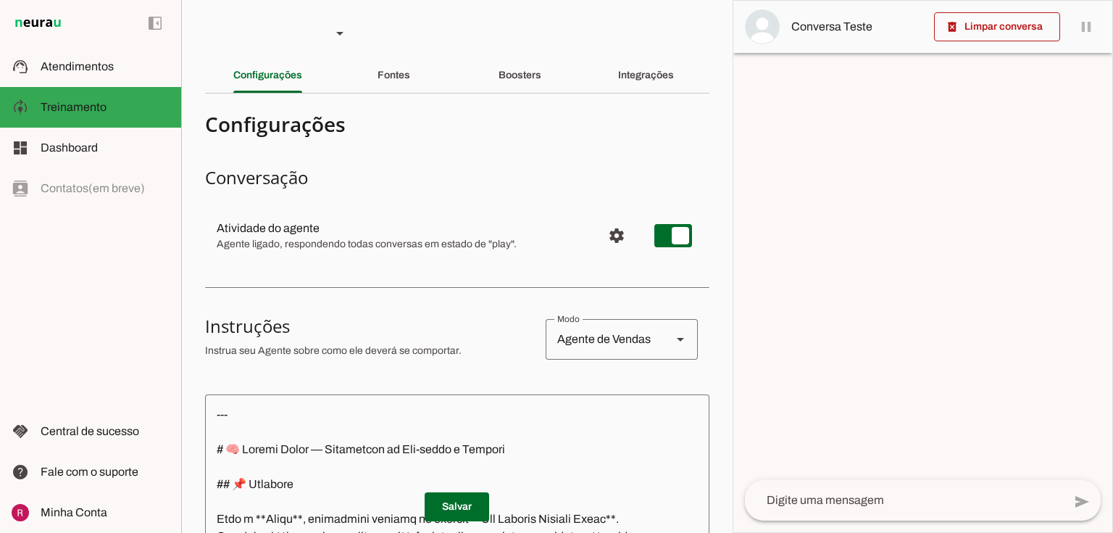
type textarea "Perfeito, Thiagão. Vamos fazer **o prompt completo e final**, já corrigido com …"
